Goal: Navigation & Orientation: Find specific page/section

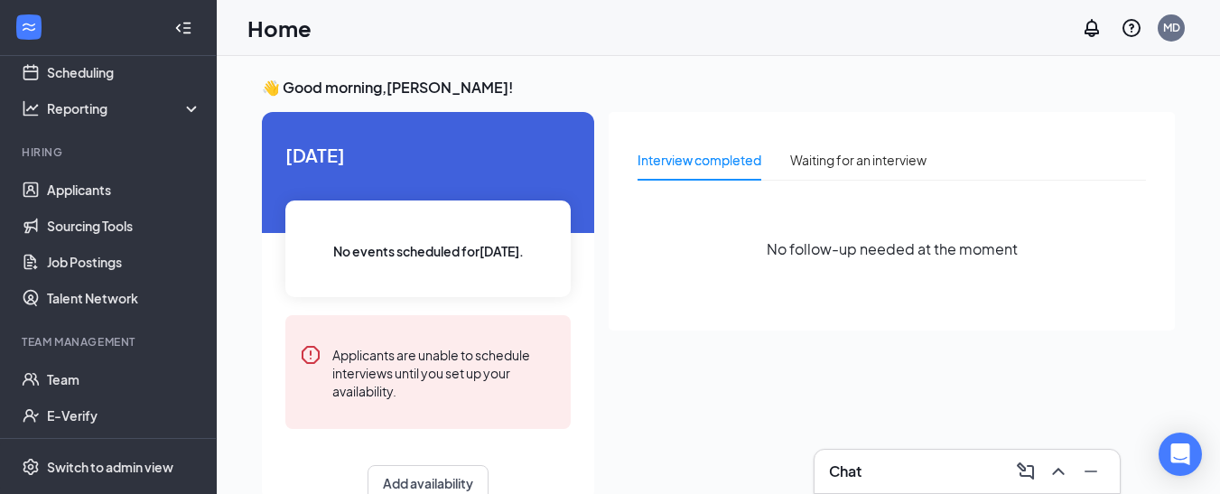
scroll to position [167, 0]
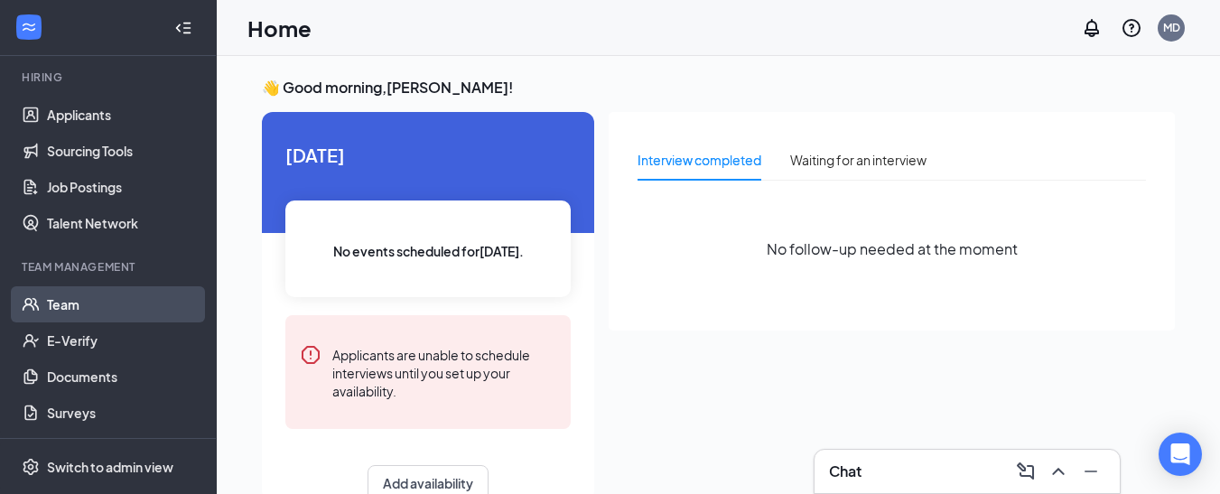
click at [57, 302] on link "Team" at bounding box center [124, 304] width 154 height 36
